Goal: Find specific page/section: Find specific page/section

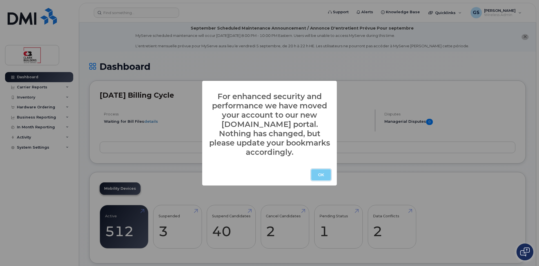
click at [322, 172] on button "OK" at bounding box center [321, 174] width 20 height 11
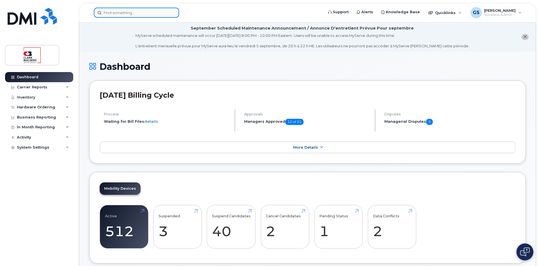
click at [123, 11] on input at bounding box center [136, 13] width 85 height 10
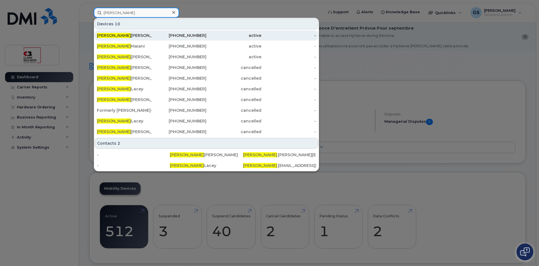
type input "brian"
click at [113, 33] on div "Brian Stewart" at bounding box center [124, 36] width 55 height 6
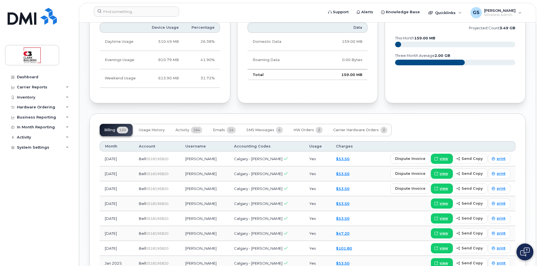
scroll to position [394, 0]
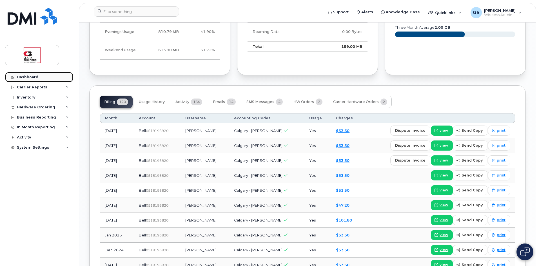
click at [25, 79] on div "Dashboard" at bounding box center [27, 77] width 21 height 5
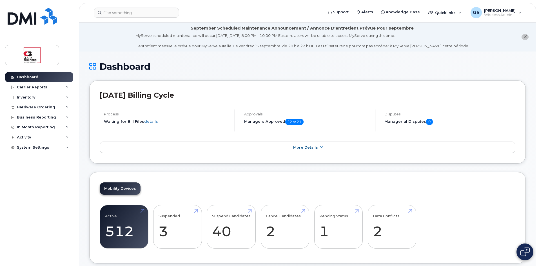
click at [48, 194] on div "Dashboard Carrier Reports Monthly Billing Data Daily Data Pooling Data Behavior…" at bounding box center [40, 165] width 70 height 186
click at [523, 37] on icon "close notification" at bounding box center [525, 37] width 4 height 4
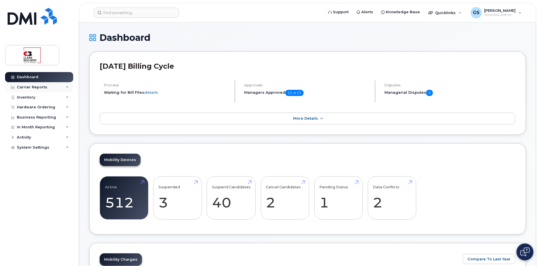
click at [67, 86] on icon at bounding box center [67, 87] width 3 height 3
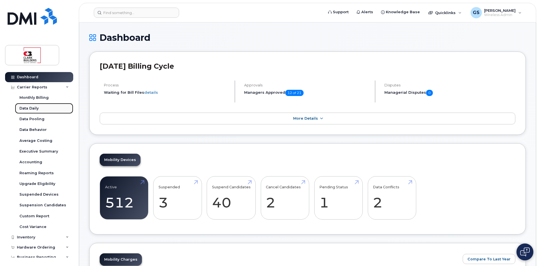
click at [30, 109] on div "Data Daily" at bounding box center [28, 108] width 19 height 5
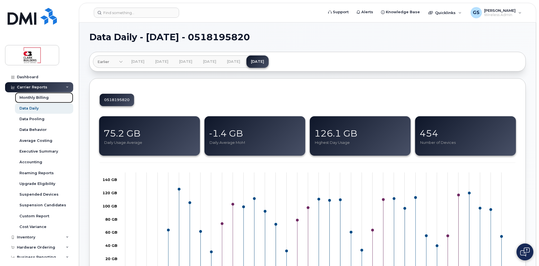
click at [32, 97] on div "Monthly Billing" at bounding box center [33, 97] width 29 height 5
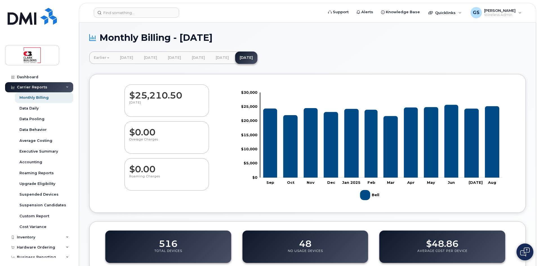
click at [66, 87] on icon at bounding box center [67, 87] width 3 height 3
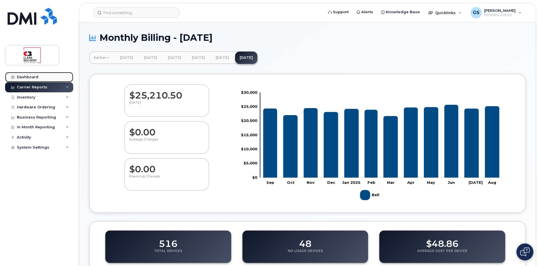
click at [33, 79] on div "Dashboard" at bounding box center [27, 77] width 21 height 5
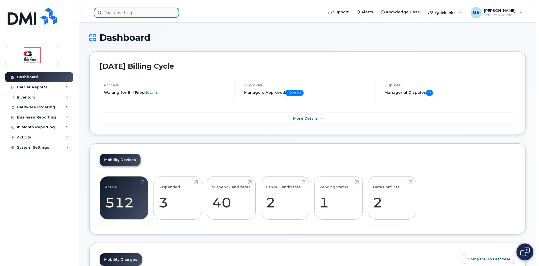
click at [114, 14] on input at bounding box center [136, 13] width 85 height 10
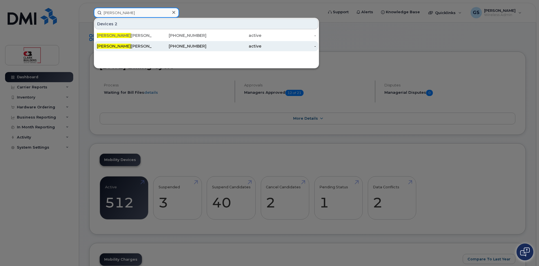
type input "amanda"
click at [112, 48] on span "Amanda" at bounding box center [114, 46] width 34 height 5
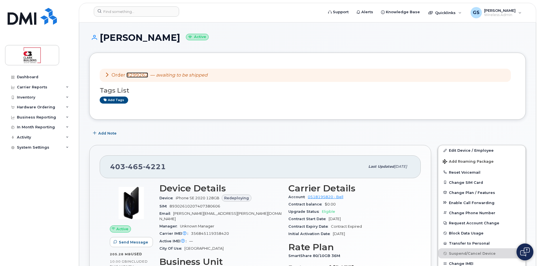
click at [136, 75] on link "#299262" at bounding box center [137, 74] width 22 height 5
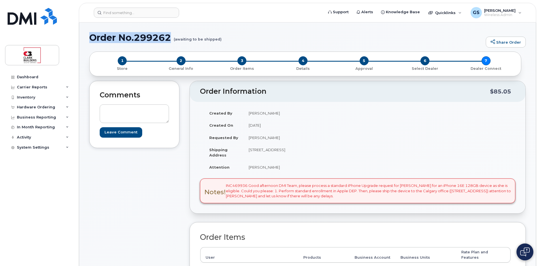
drag, startPoint x: 86, startPoint y: 37, endPoint x: 172, endPoint y: 38, distance: 85.3
copy h1 "Order No.299262"
click at [485, 60] on div "1 Store 2 General Info 3 Order Items 4 Details 5 Approval 6 Select Dealer 7 Dea…" at bounding box center [305, 63] width 422 height 15
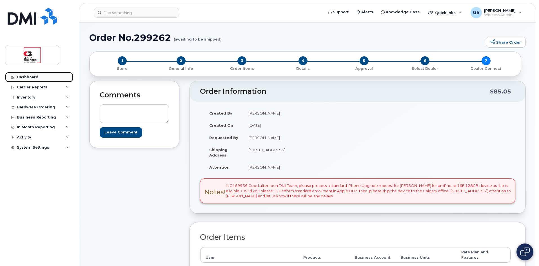
click at [29, 76] on div "Dashboard" at bounding box center [27, 77] width 21 height 5
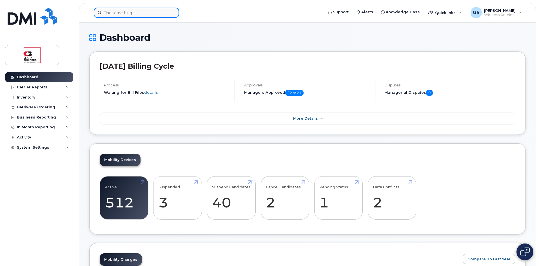
click at [124, 11] on input at bounding box center [136, 13] width 85 height 10
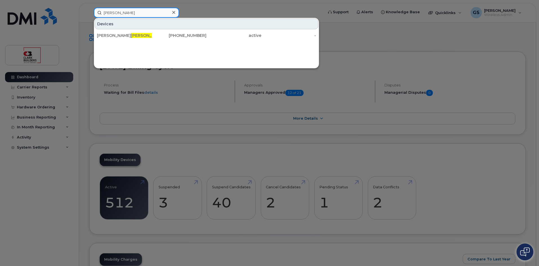
type input "[PERSON_NAME]"
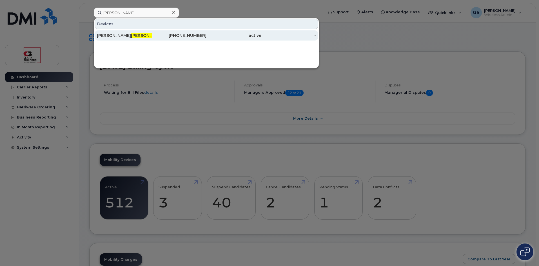
click at [192, 36] on div "[PHONE_NUMBER]" at bounding box center [179, 36] width 55 height 6
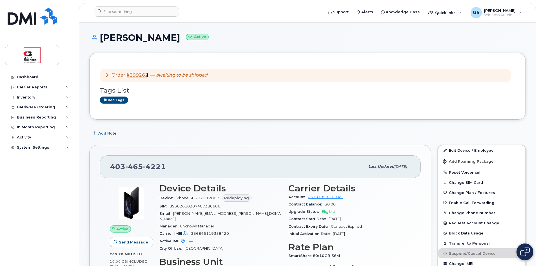
click at [139, 77] on link "#299262" at bounding box center [137, 74] width 22 height 5
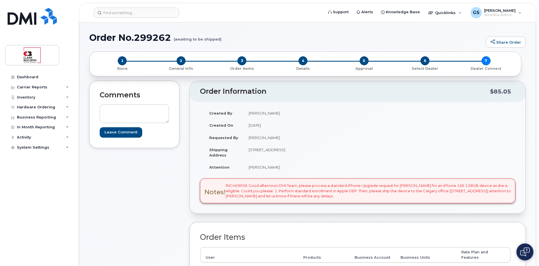
click at [23, 77] on div "Dashboard" at bounding box center [27, 77] width 21 height 5
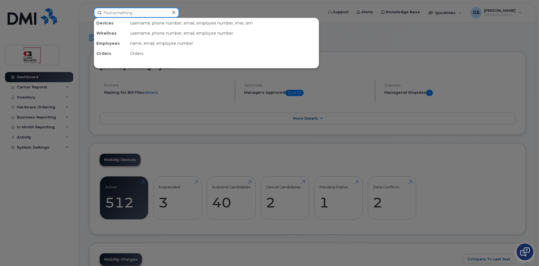
click at [152, 15] on input at bounding box center [136, 13] width 85 height 10
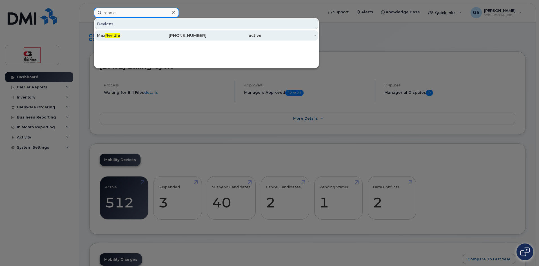
type input "rendle"
click at [190, 36] on div "403-589-2864" at bounding box center [179, 36] width 55 height 6
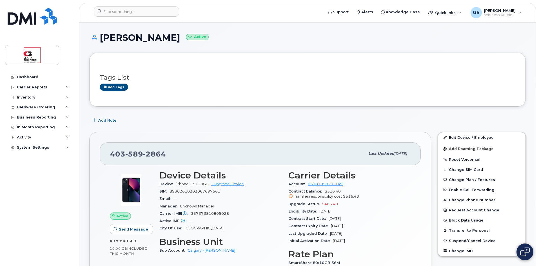
scroll to position [84, 0]
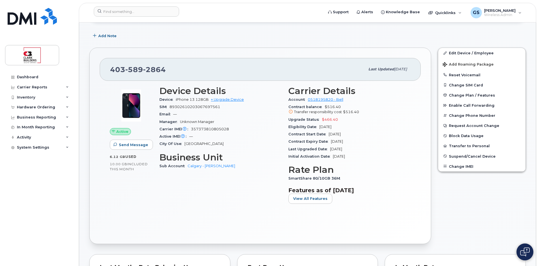
click at [27, 221] on div "Dashboard Carrier Reports Monthly Billing Data Daily Data Pooling Data Behavior…" at bounding box center [40, 165] width 70 height 186
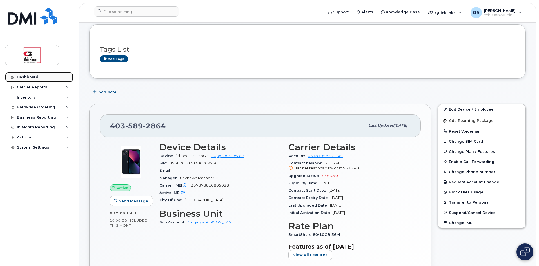
click at [32, 78] on div "Dashboard" at bounding box center [27, 77] width 21 height 5
